Goal: Information Seeking & Learning: Understand process/instructions

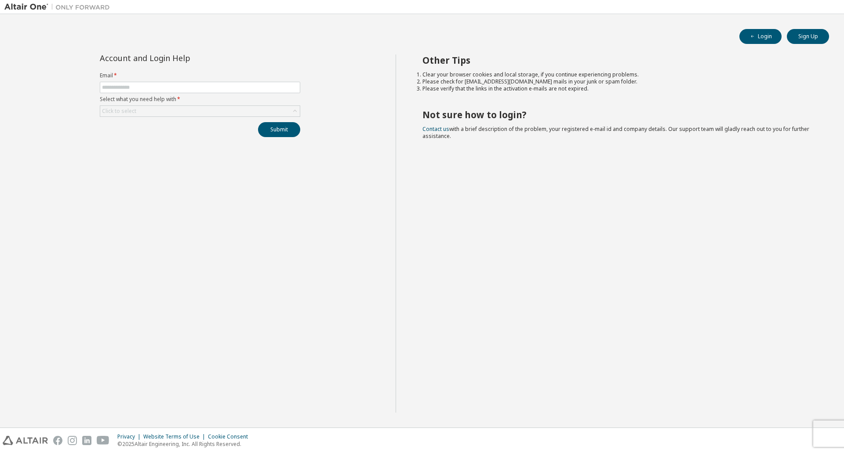
click at [198, 81] on form "Email * Select what you need help with * Click to select" at bounding box center [200, 94] width 200 height 45
click at [196, 85] on input "text" at bounding box center [200, 87] width 196 height 7
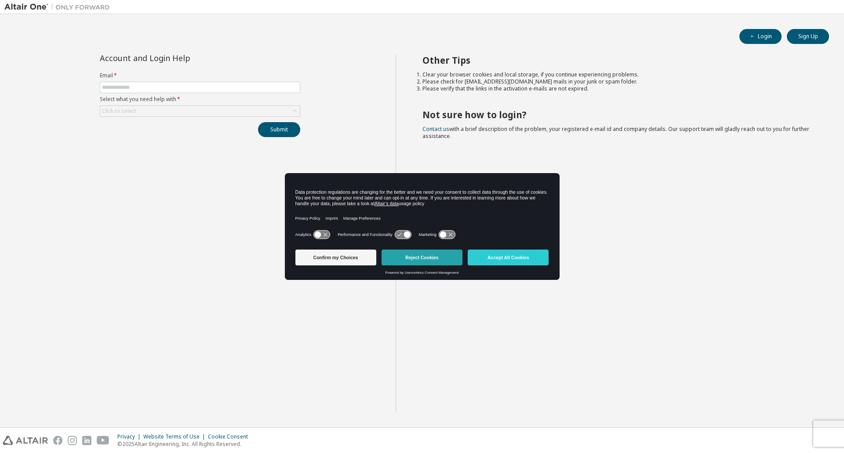
click at [407, 260] on button "Reject Cookies" at bounding box center [421, 258] width 81 height 16
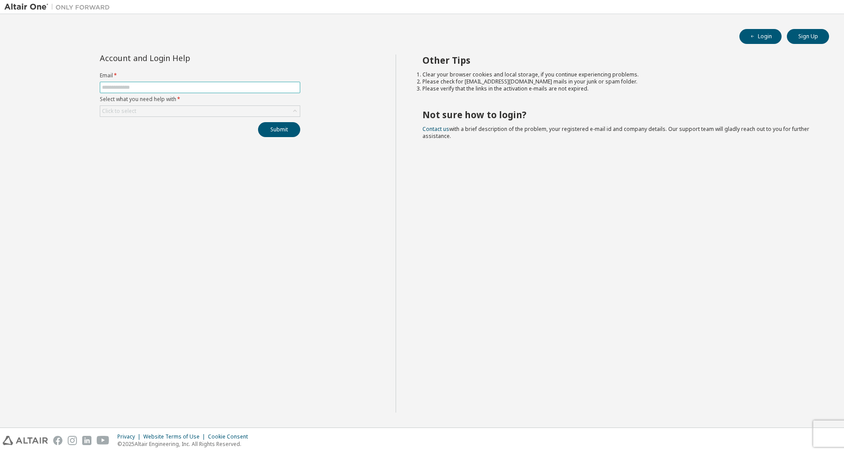
click at [198, 91] on span at bounding box center [200, 87] width 200 height 11
click at [199, 88] on input "text" at bounding box center [200, 87] width 196 height 7
type input "**********"
click at [297, 109] on icon at bounding box center [294, 111] width 9 height 9
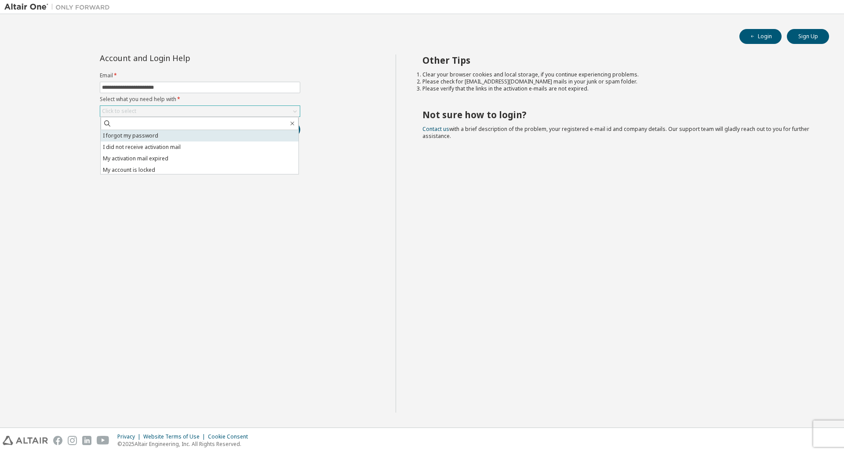
click at [213, 135] on li "I forgot my password" at bounding box center [200, 135] width 198 height 11
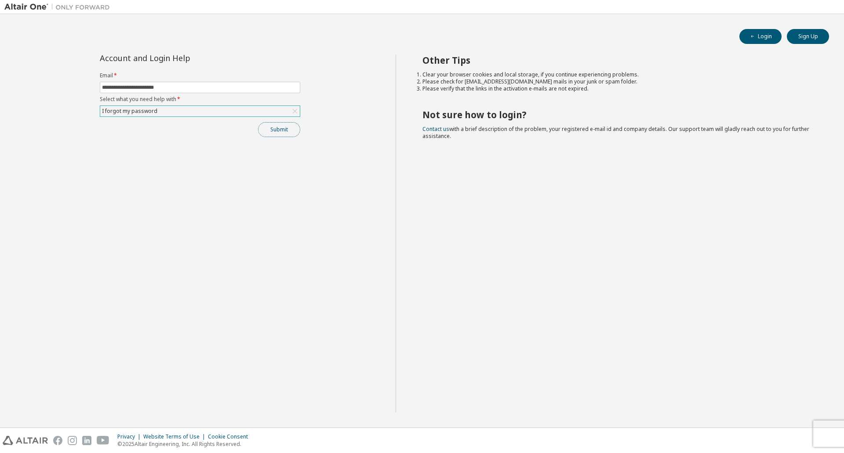
click at [278, 133] on button "Submit" at bounding box center [279, 129] width 42 height 15
click at [280, 109] on div "I forgot my password" at bounding box center [200, 111] width 200 height 11
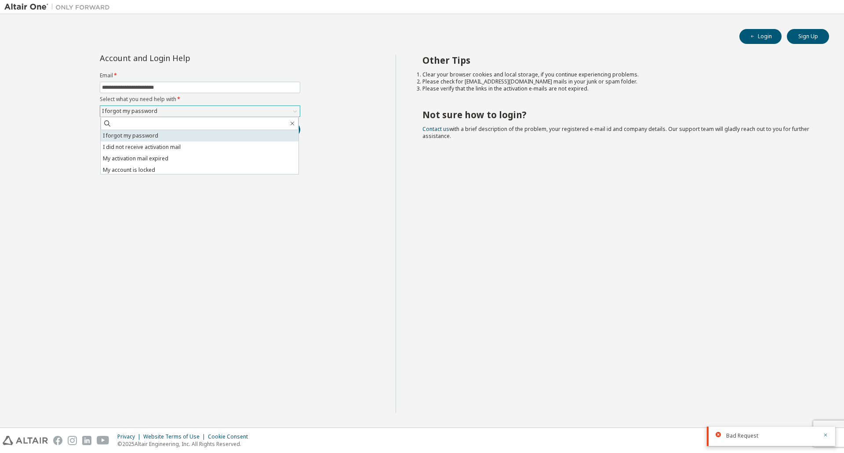
click at [186, 134] on li "I forgot my password" at bounding box center [200, 135] width 198 height 11
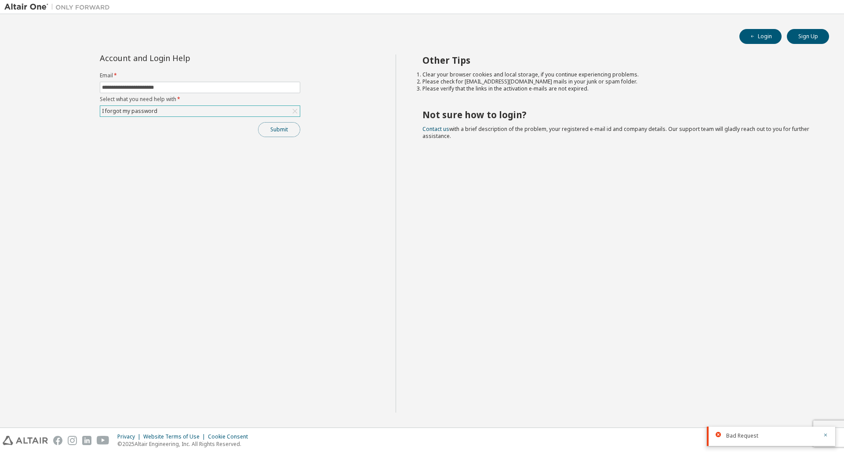
click at [281, 128] on button "Submit" at bounding box center [279, 129] width 42 height 15
click at [824, 406] on icon "button" at bounding box center [825, 408] width 5 height 5
click at [826, 434] on icon "button" at bounding box center [825, 434] width 5 height 5
click at [224, 200] on div "**********" at bounding box center [199, 233] width 391 height 358
click at [268, 129] on button "Submit" at bounding box center [279, 129] width 42 height 15
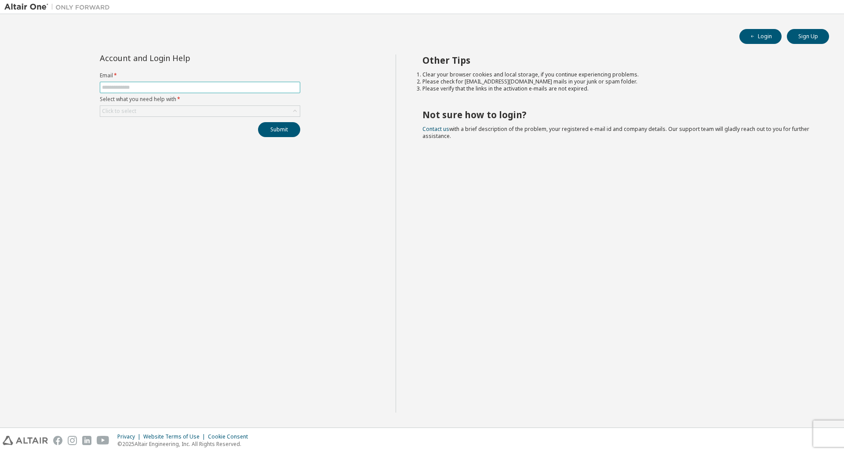
click at [258, 89] on input "text" at bounding box center [200, 87] width 196 height 7
type input "**********"
click at [232, 106] on div "Click to select" at bounding box center [200, 111] width 200 height 11
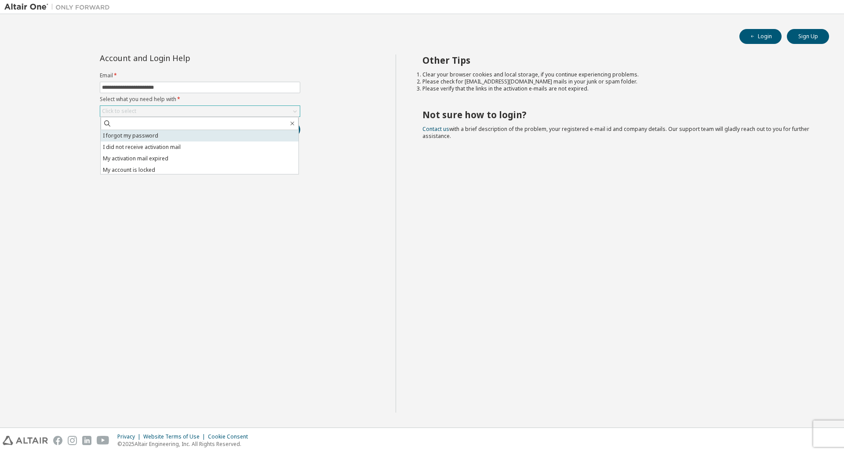
drag, startPoint x: 221, startPoint y: 131, endPoint x: 195, endPoint y: 136, distance: 26.8
click at [195, 136] on li "I forgot my password" at bounding box center [200, 135] width 198 height 11
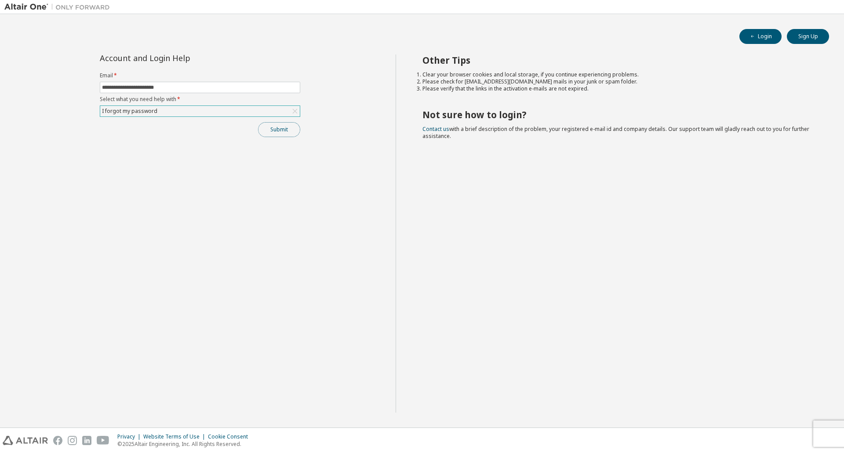
click at [273, 134] on button "Submit" at bounding box center [279, 129] width 42 height 15
click at [811, 38] on button "Sign Up" at bounding box center [808, 36] width 42 height 15
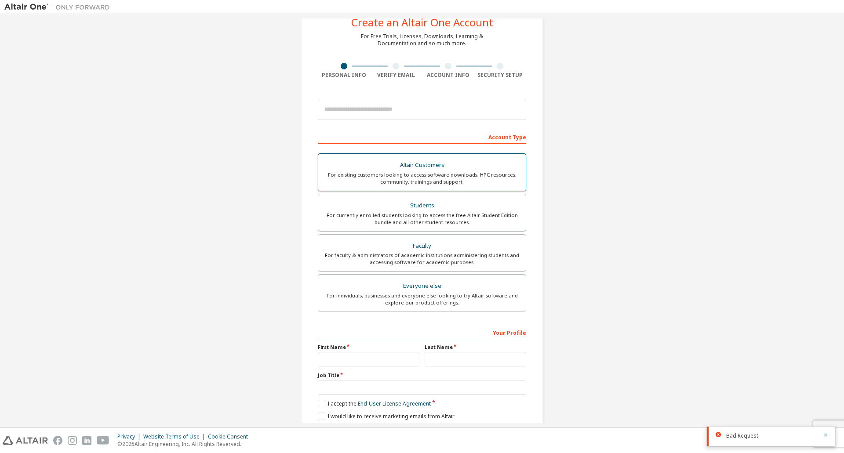
scroll to position [44, 0]
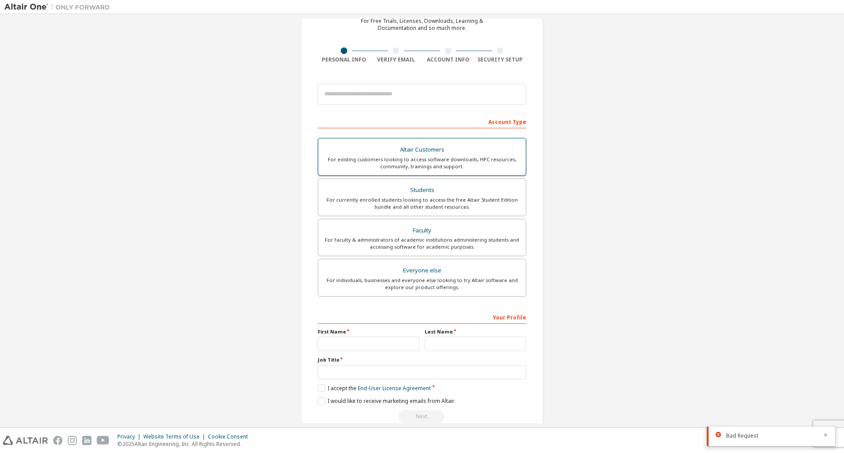
click at [412, 142] on label "Altair Customers For existing customers looking to access software downloads, H…" at bounding box center [422, 157] width 208 height 38
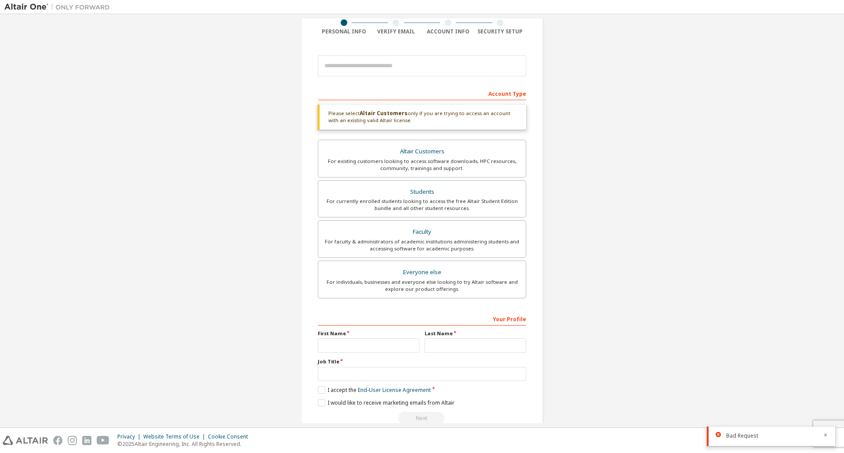
scroll to position [91, 0]
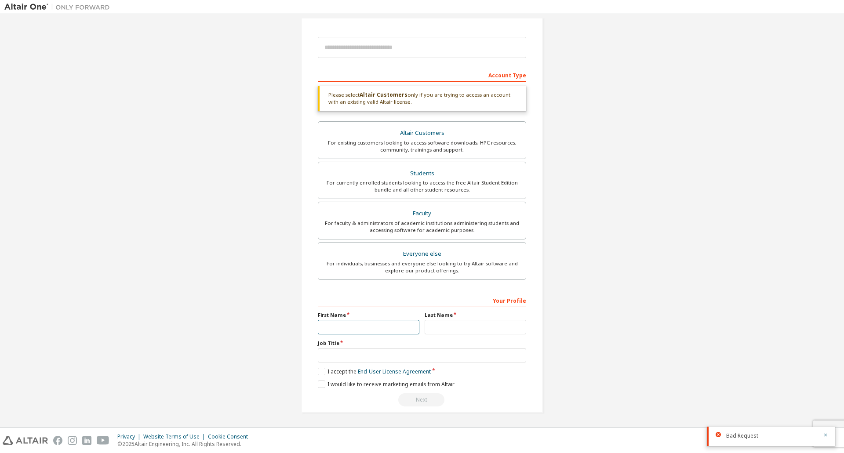
click at [357, 322] on input "text" at bounding box center [369, 327] width 102 height 15
click at [518, 384] on div "I would like to receive marketing emails from Altair" at bounding box center [422, 384] width 208 height 7
click at [824, 437] on icon "button" at bounding box center [825, 434] width 5 height 5
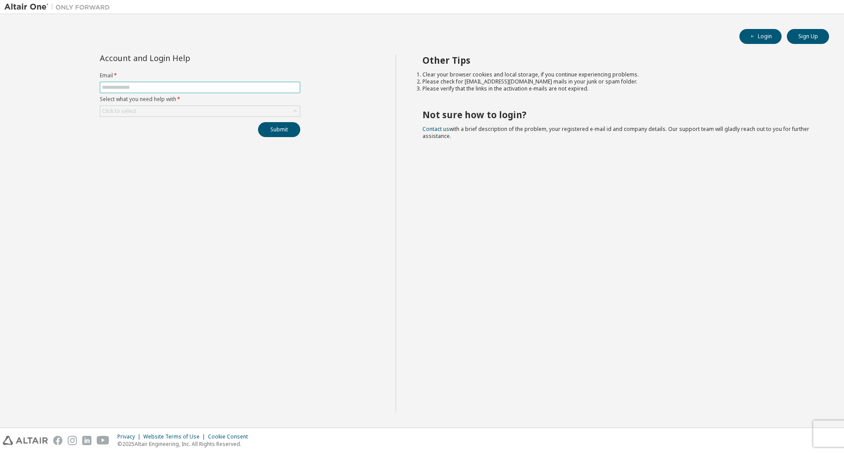
click at [222, 86] on input "text" at bounding box center [200, 87] width 196 height 7
type input "**********"
click at [219, 107] on div "Click to select" at bounding box center [200, 111] width 200 height 11
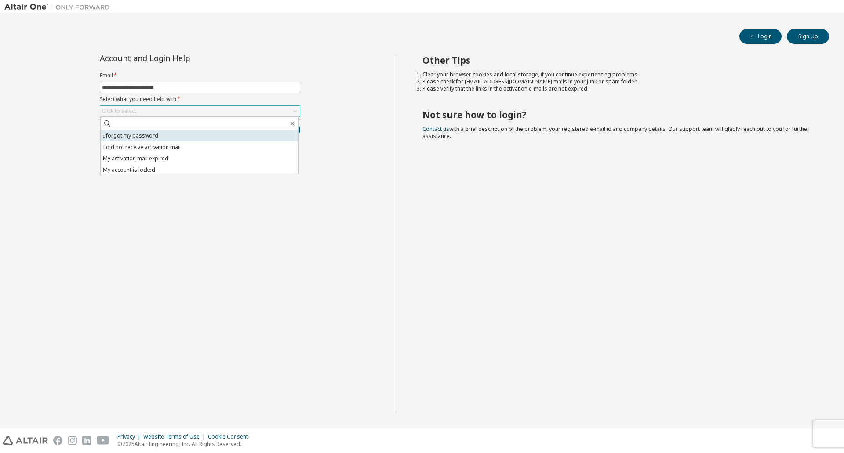
click at [206, 130] on li "I forgot my password" at bounding box center [200, 135] width 198 height 11
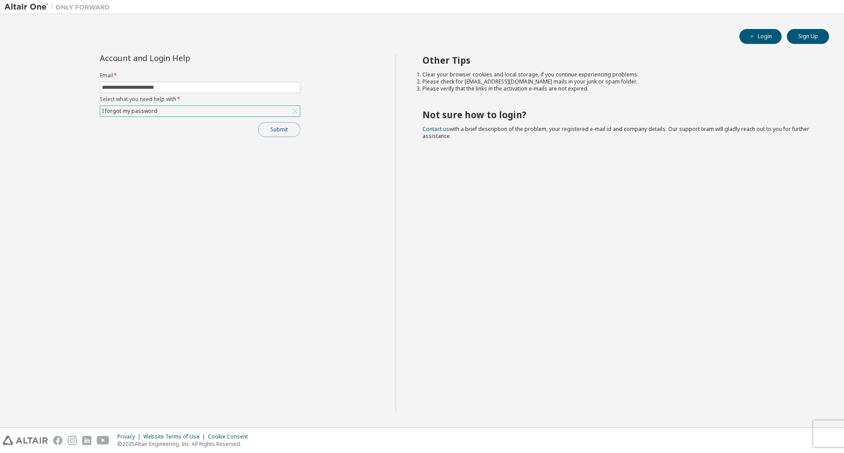
click at [290, 132] on button "Submit" at bounding box center [279, 129] width 42 height 15
click at [823, 436] on icon "button" at bounding box center [825, 434] width 5 height 5
click at [156, 116] on div "I forgot my password" at bounding box center [200, 110] width 200 height 11
click at [158, 112] on div "I forgot my password" at bounding box center [200, 111] width 200 height 11
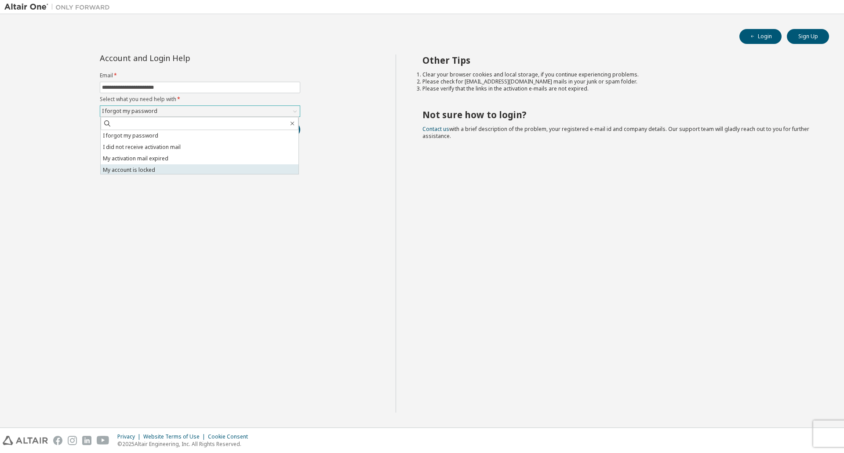
click at [151, 167] on li "My account is locked" at bounding box center [200, 169] width 198 height 11
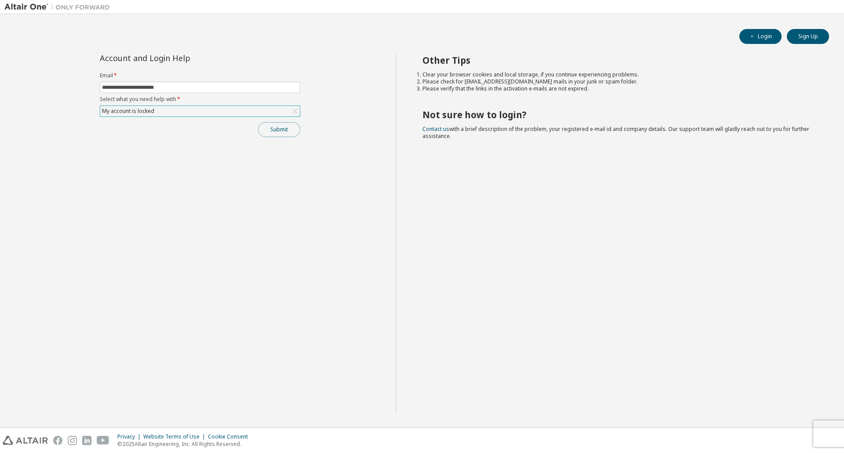
click at [272, 128] on button "Submit" at bounding box center [279, 129] width 42 height 15
click at [294, 106] on div "My account is locked" at bounding box center [200, 111] width 200 height 11
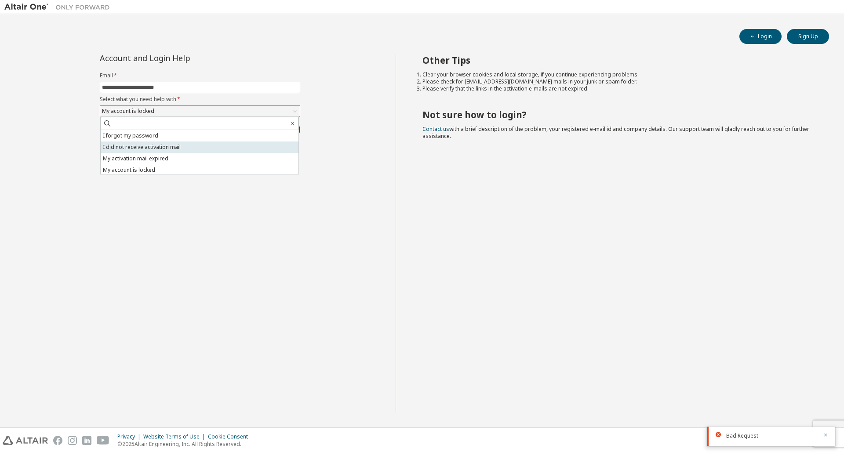
click at [210, 143] on li "I did not receive activation mail" at bounding box center [200, 147] width 198 height 11
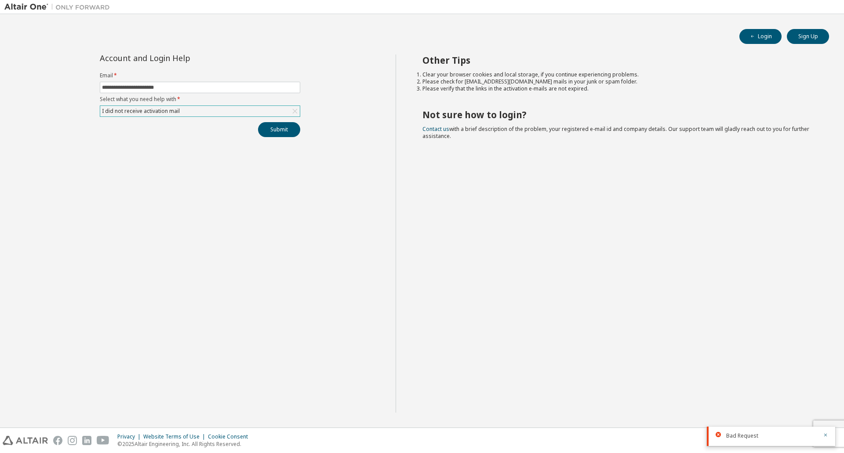
click at [230, 179] on div "**********" at bounding box center [199, 233] width 391 height 358
